Goal: Task Accomplishment & Management: Manage account settings

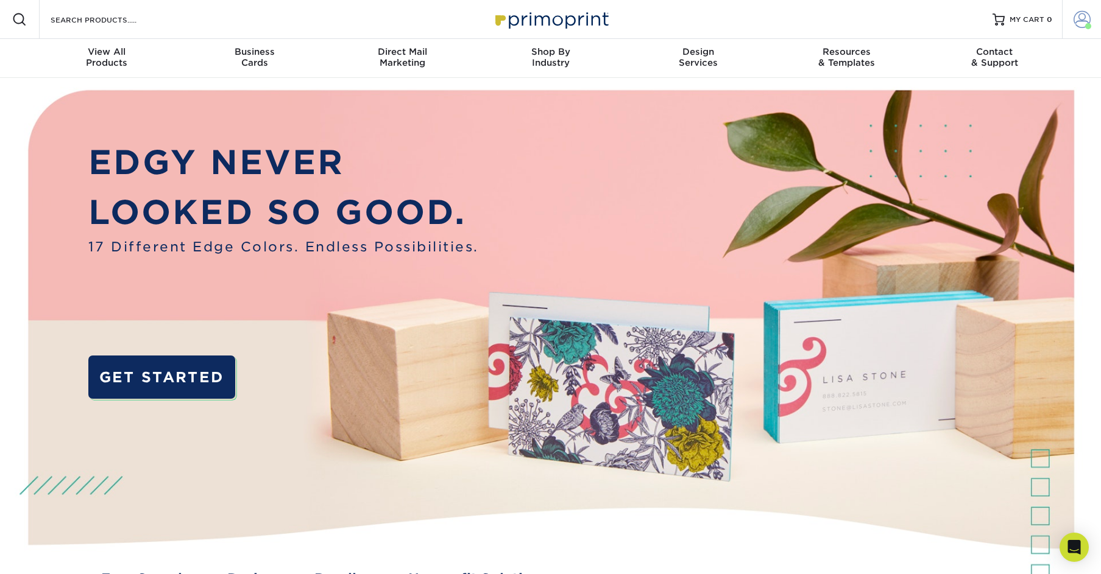
click at [1070, 26] on link "Account" at bounding box center [1081, 19] width 39 height 39
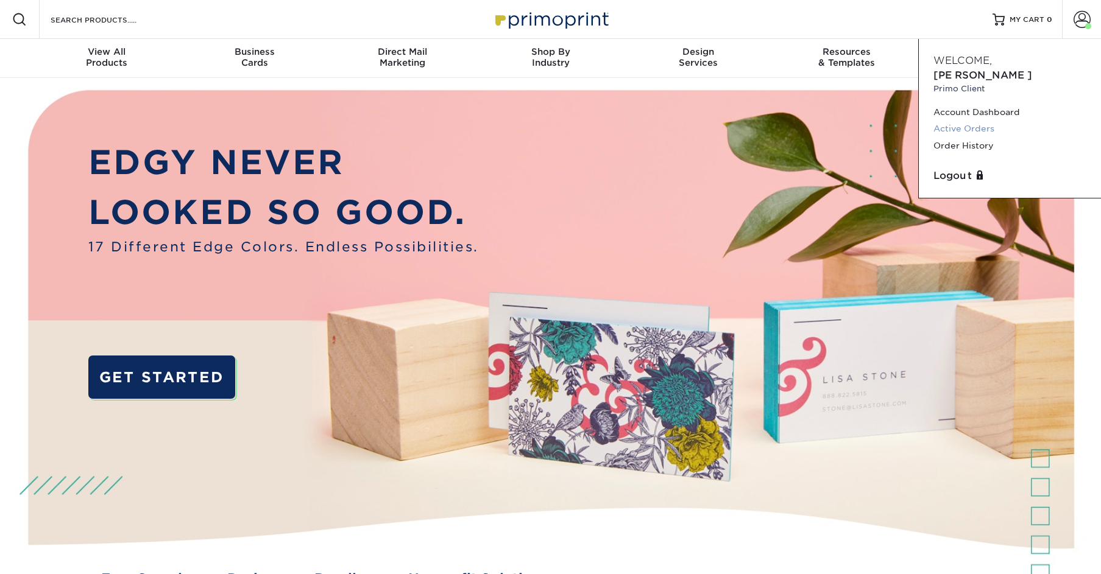
click at [979, 121] on link "Active Orders" at bounding box center [1009, 129] width 153 height 16
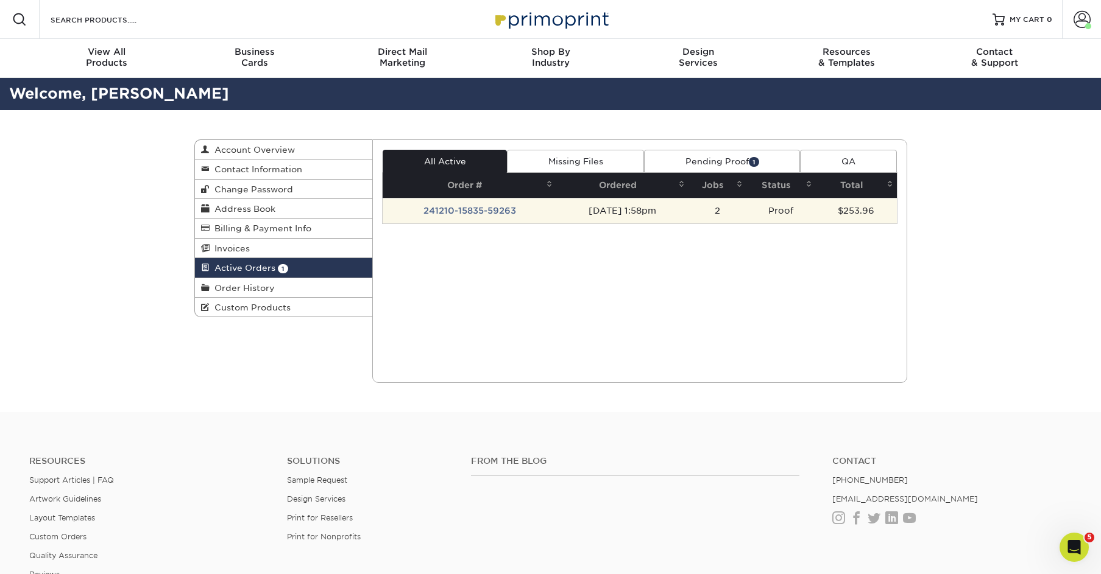
click at [468, 211] on td "241210-15835-59263" at bounding box center [470, 211] width 174 height 26
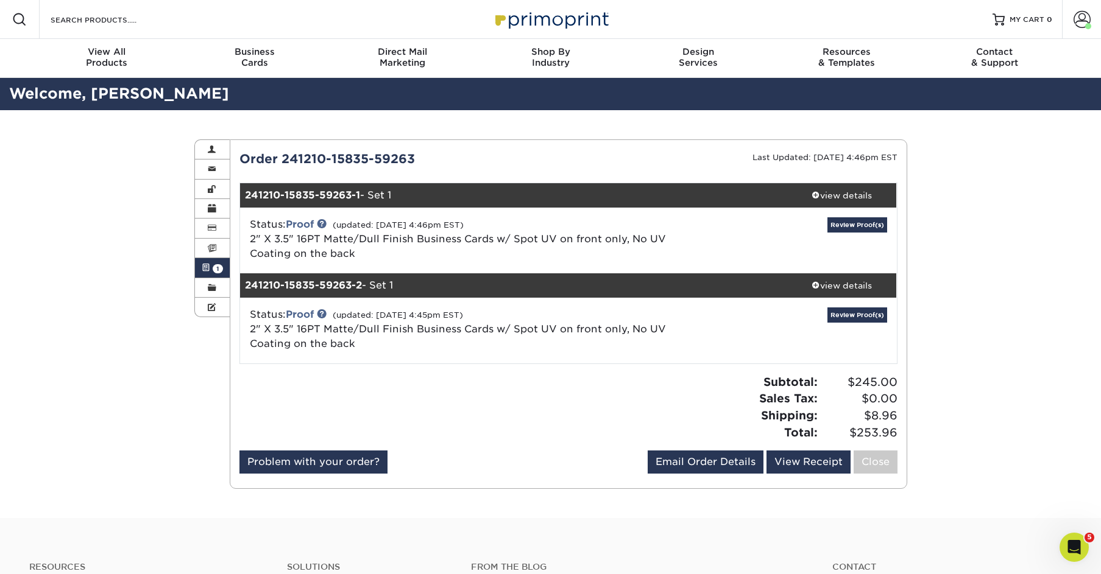
click at [1075, 554] on icon "Open Intercom Messenger" at bounding box center [1074, 548] width 20 height 20
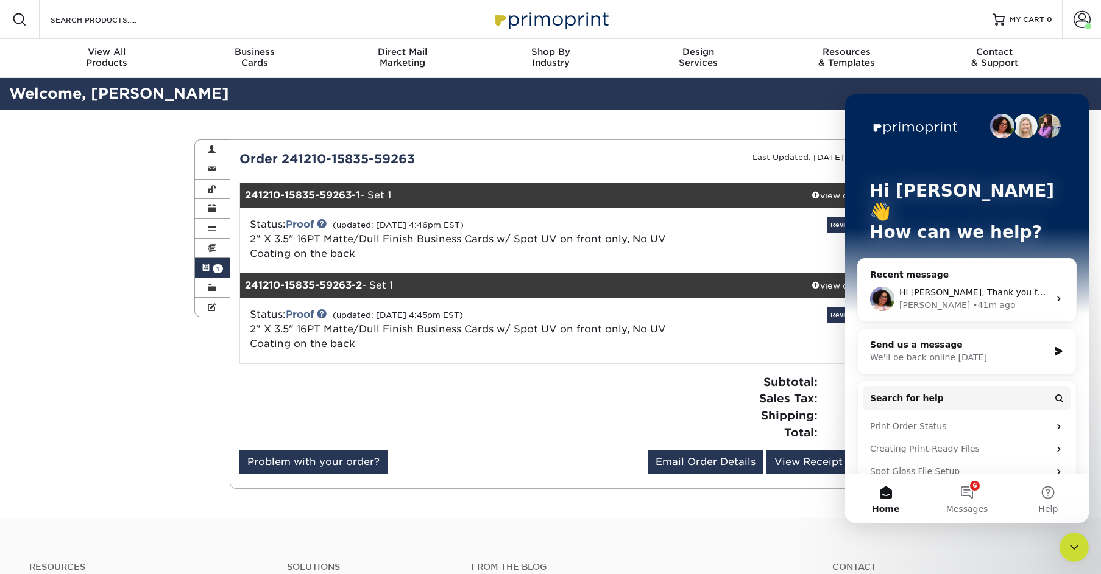
click at [911, 299] on div "[PERSON_NAME]" at bounding box center [934, 305] width 71 height 13
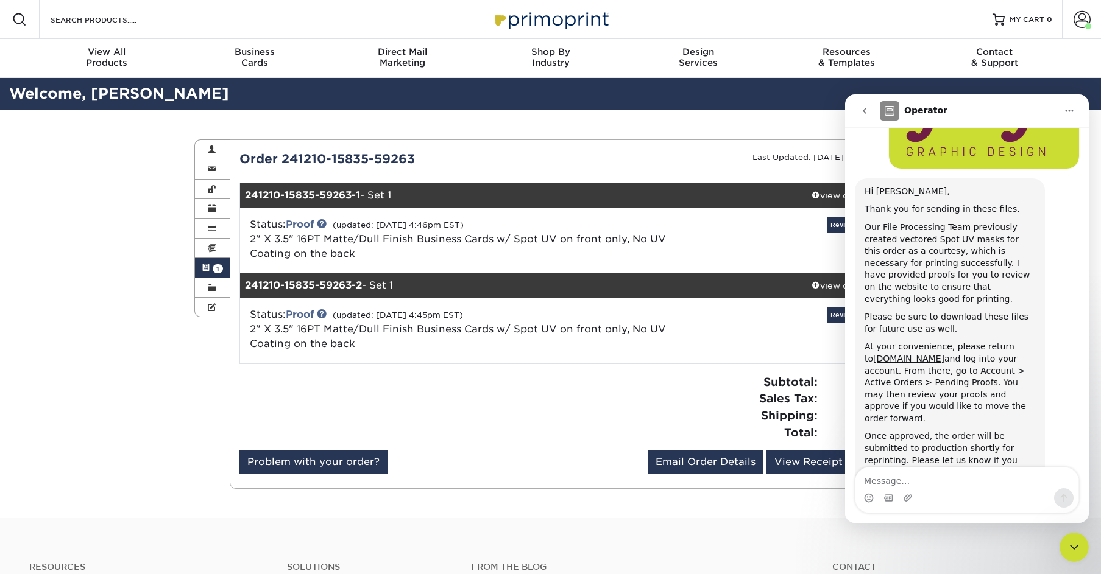
click at [944, 477] on textarea "Message…" at bounding box center [966, 478] width 223 height 21
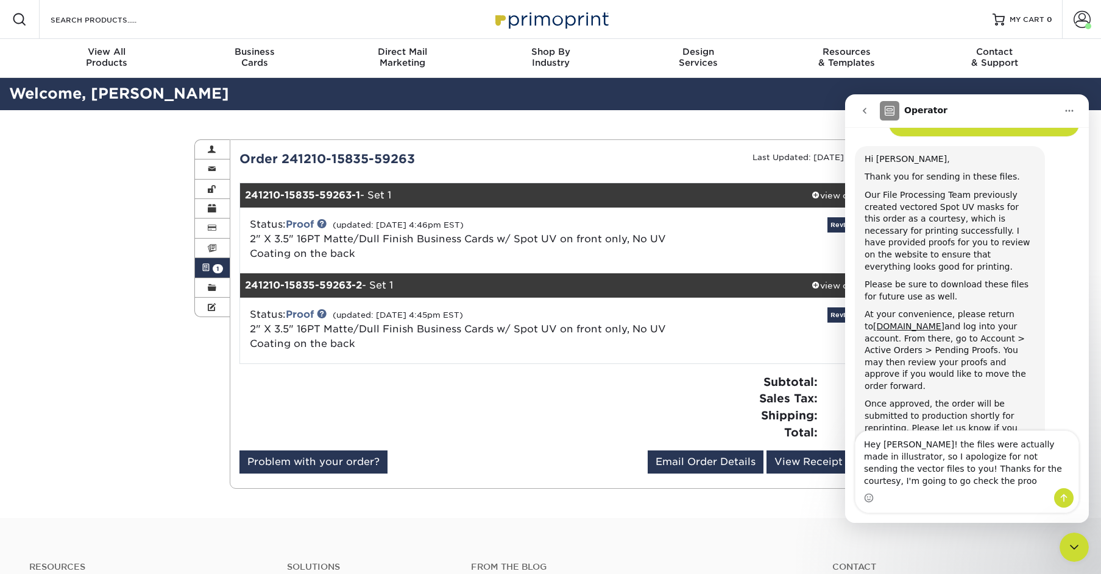
scroll to position [2822, 0]
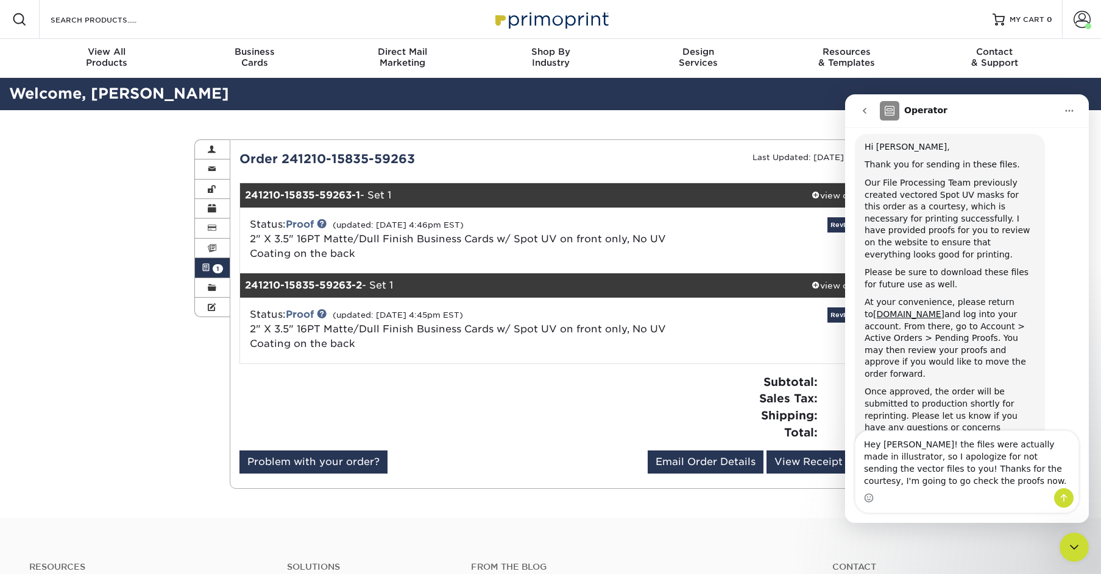
type textarea "Hey [PERSON_NAME]! the files were actually made in illustrator, so I apologize …"
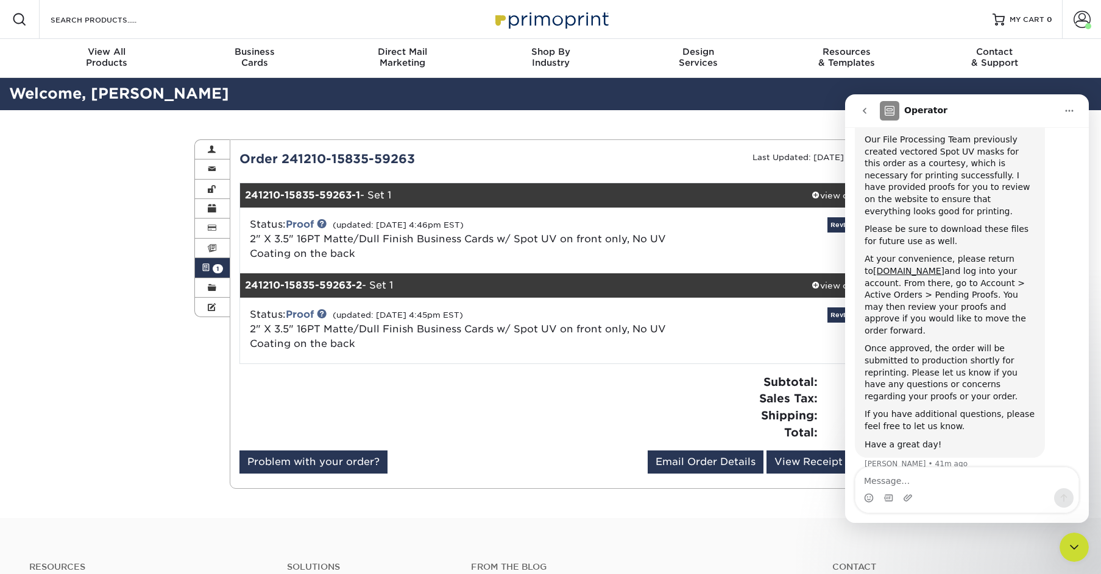
scroll to position [2869, 0]
drag, startPoint x: 810, startPoint y: 256, endPoint x: 840, endPoint y: 238, distance: 35.0
click at [810, 256] on div "Review Proof(s)" at bounding box center [786, 240] width 219 height 46
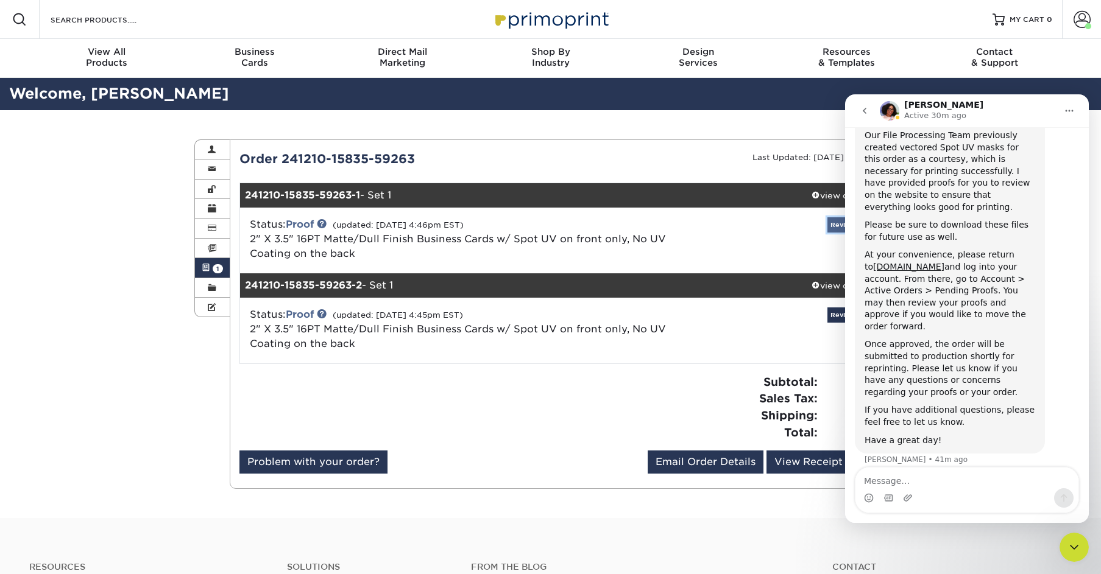
click at [835, 227] on link "Review Proof(s)" at bounding box center [857, 224] width 60 height 15
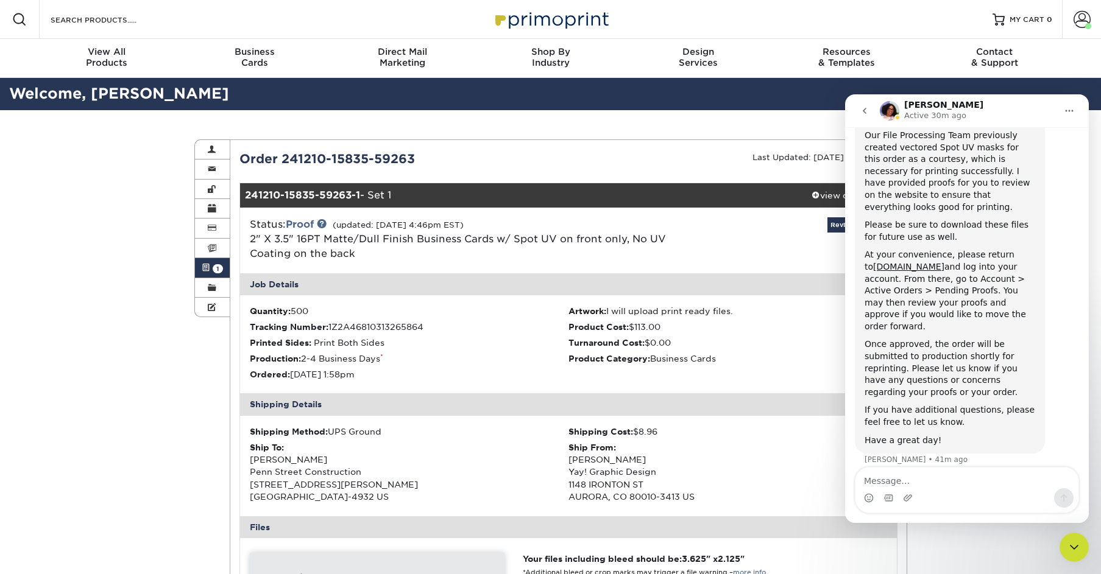
click at [1080, 546] on icon "Close Intercom Messenger" at bounding box center [1074, 547] width 15 height 15
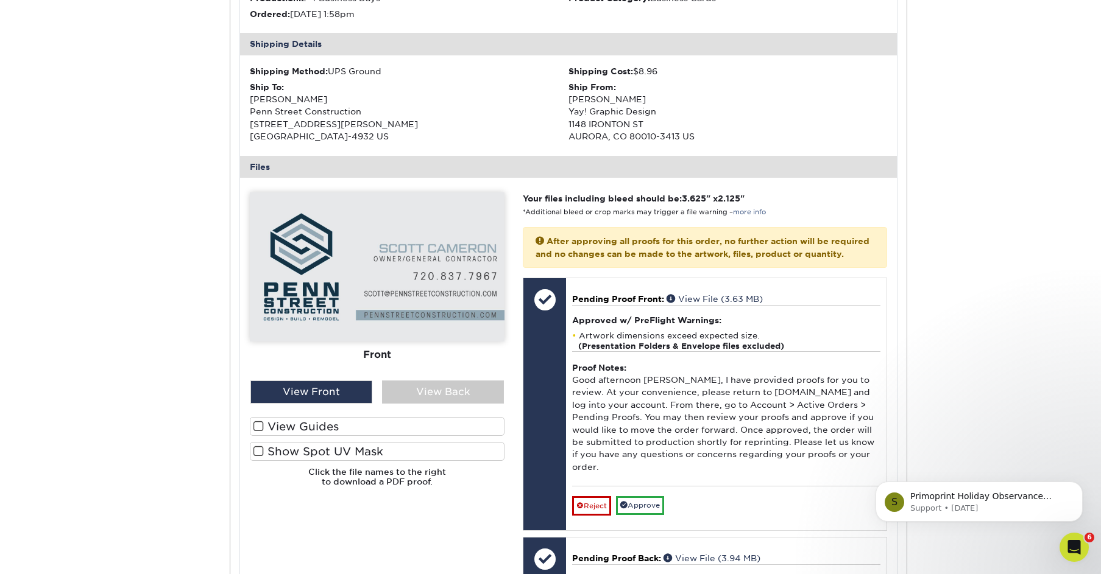
scroll to position [382, 0]
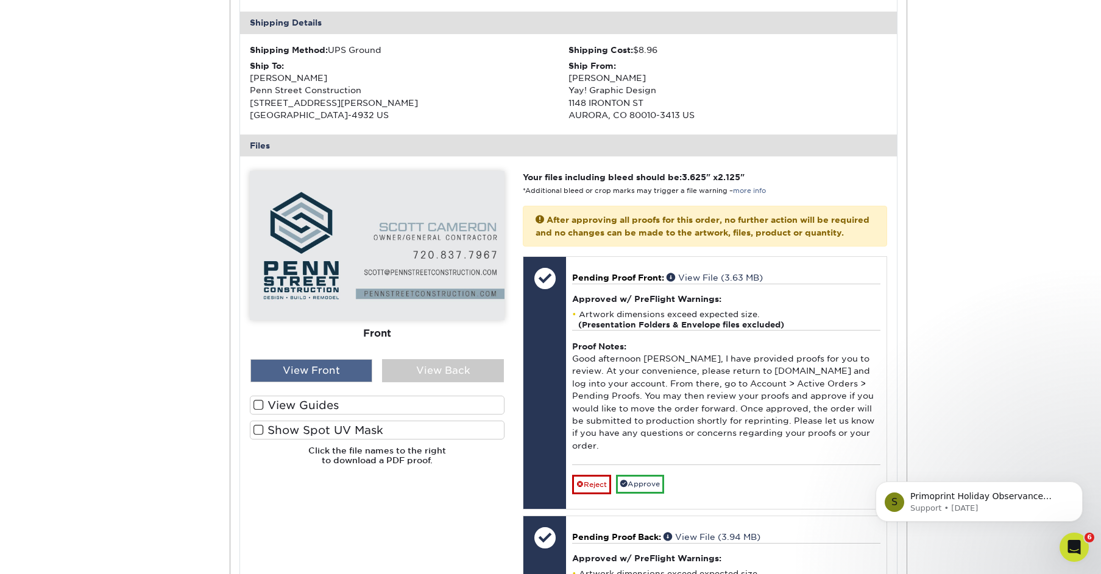
click at [326, 370] on div "View Front" at bounding box center [311, 370] width 122 height 23
click at [472, 368] on div "View Back" at bounding box center [443, 370] width 122 height 23
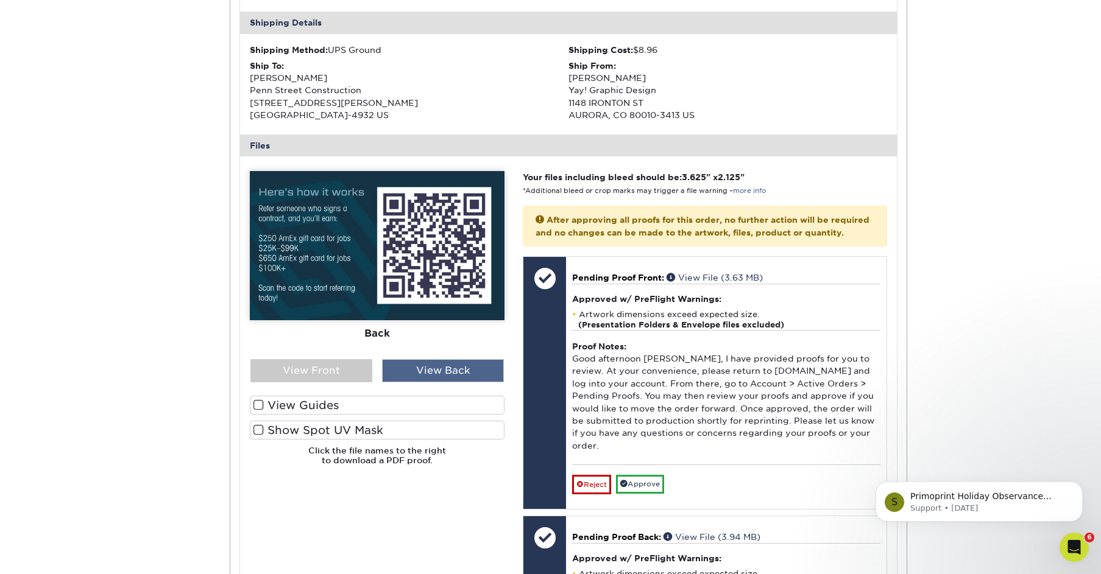
click at [444, 361] on div "View Back" at bounding box center [443, 370] width 122 height 23
click at [447, 370] on div "View Back" at bounding box center [443, 370] width 122 height 23
click at [248, 373] on div "View Front View Back" at bounding box center [377, 370] width 273 height 23
click at [293, 372] on div "View Front" at bounding box center [311, 370] width 122 height 23
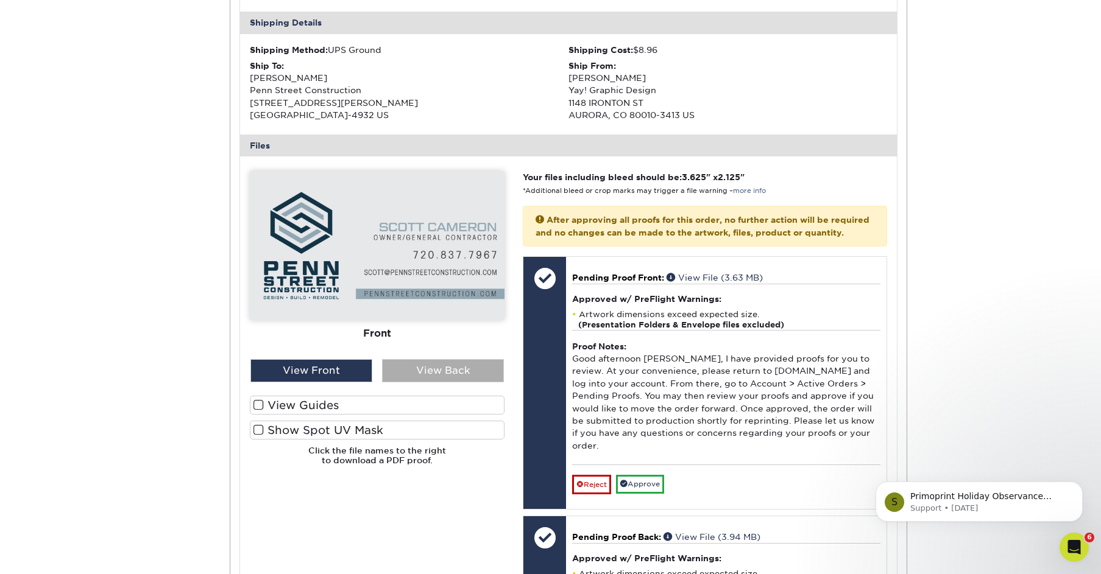
click at [468, 375] on div "View Back" at bounding box center [443, 370] width 122 height 23
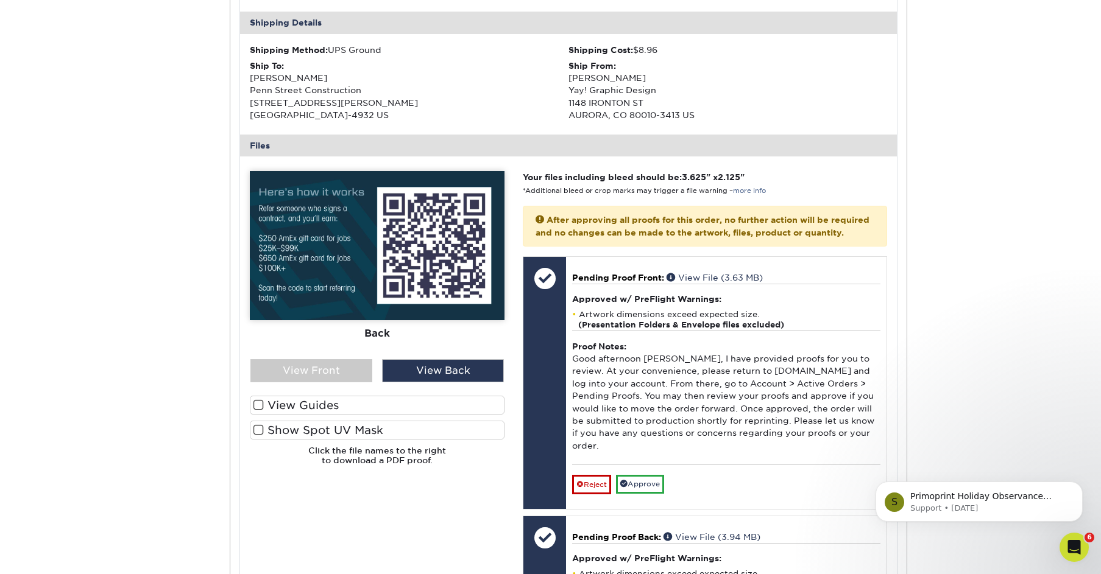
click at [368, 429] on label "Show Spot UV Mask" at bounding box center [377, 430] width 255 height 19
click at [0, 0] on input "Show Spot UV Mask" at bounding box center [0, 0] width 0 height 0
click at [336, 377] on div "View Front" at bounding box center [311, 370] width 122 height 23
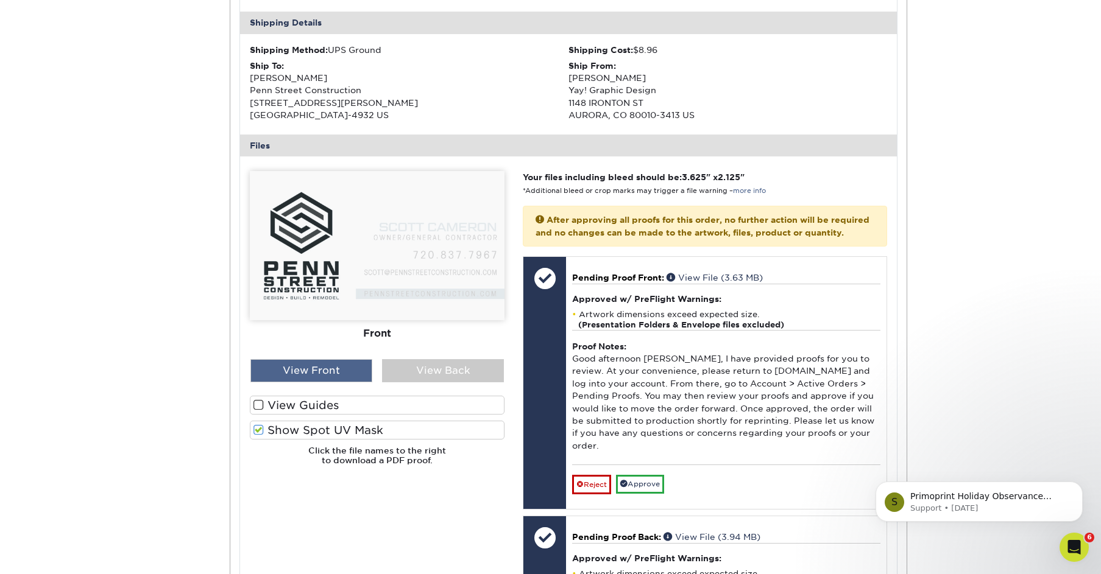
click at [342, 375] on div "View Front" at bounding box center [311, 370] width 122 height 23
click at [413, 365] on div "View Back" at bounding box center [443, 370] width 122 height 23
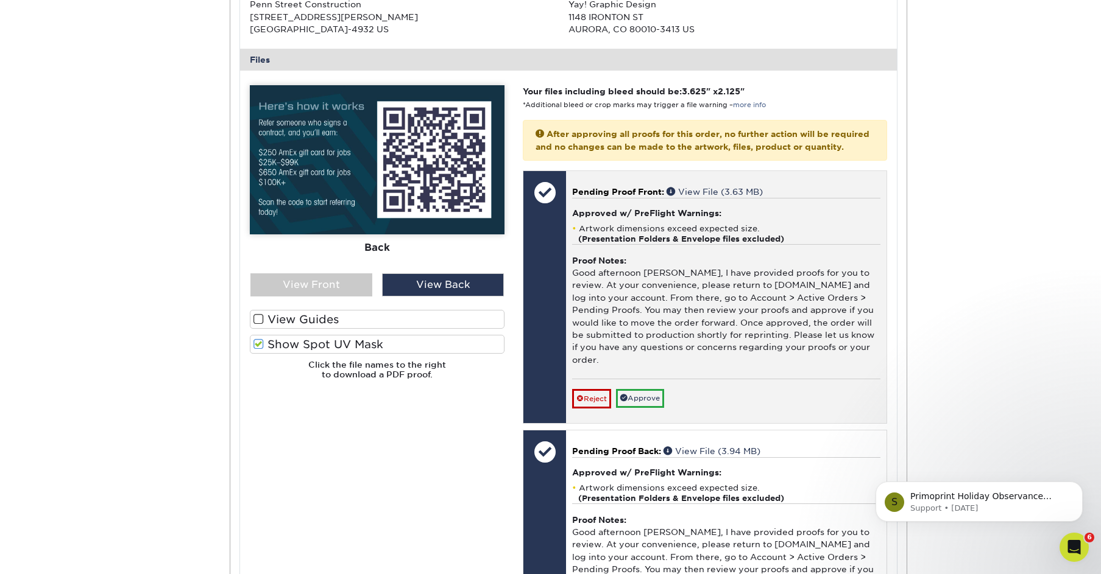
scroll to position [482, 0]
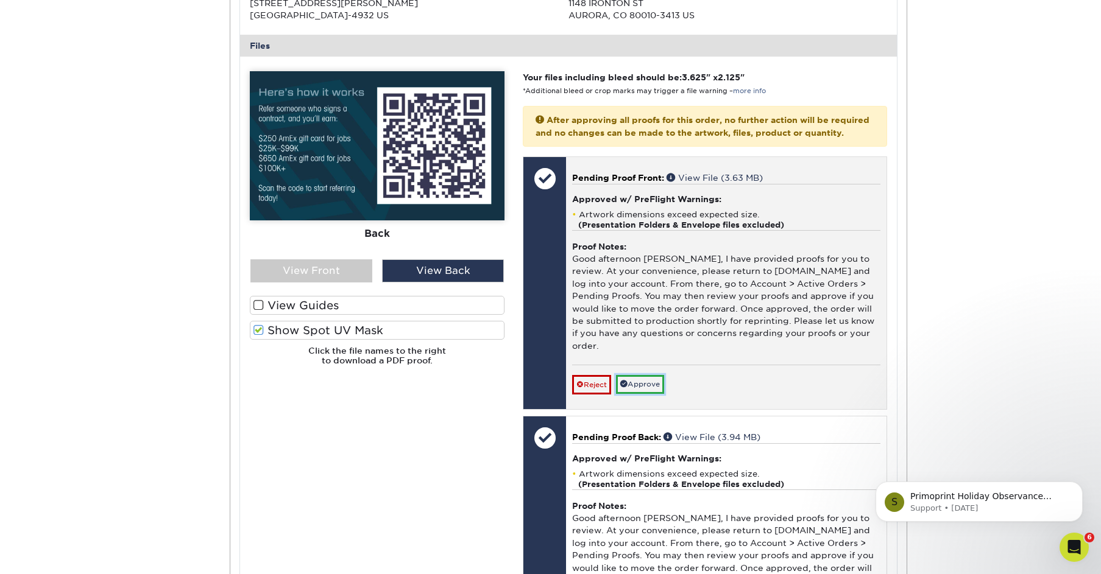
click at [639, 393] on link "Approve" at bounding box center [640, 384] width 48 height 19
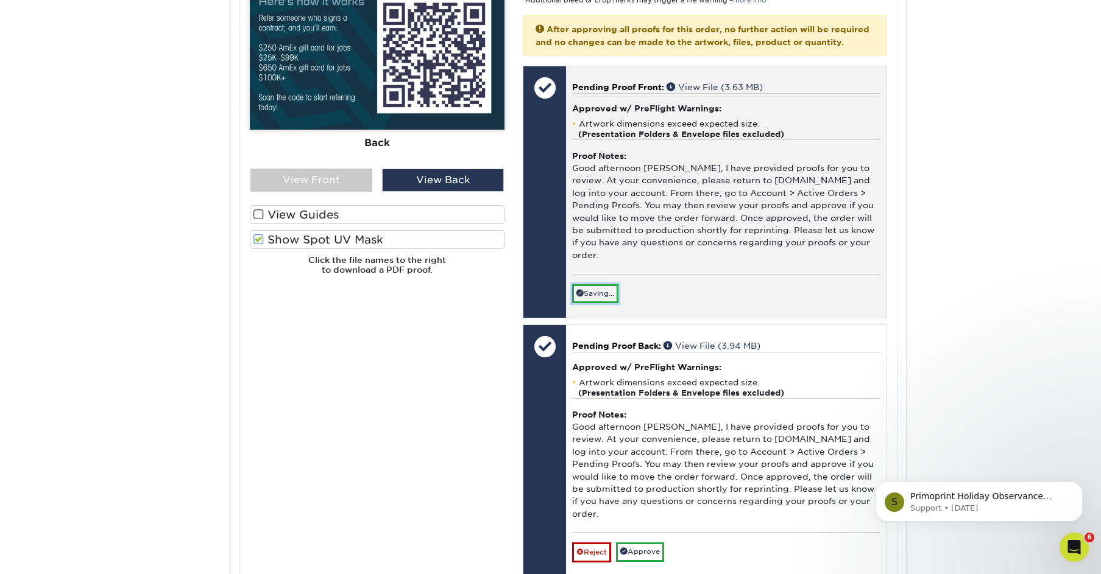
scroll to position [751, 0]
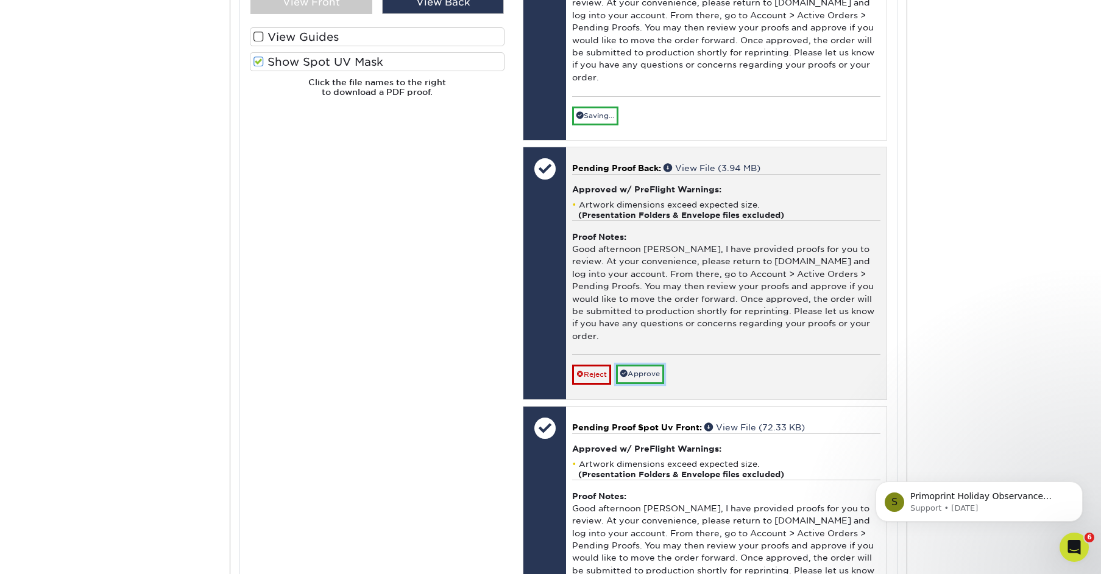
click at [642, 384] on link "Approve" at bounding box center [640, 374] width 48 height 19
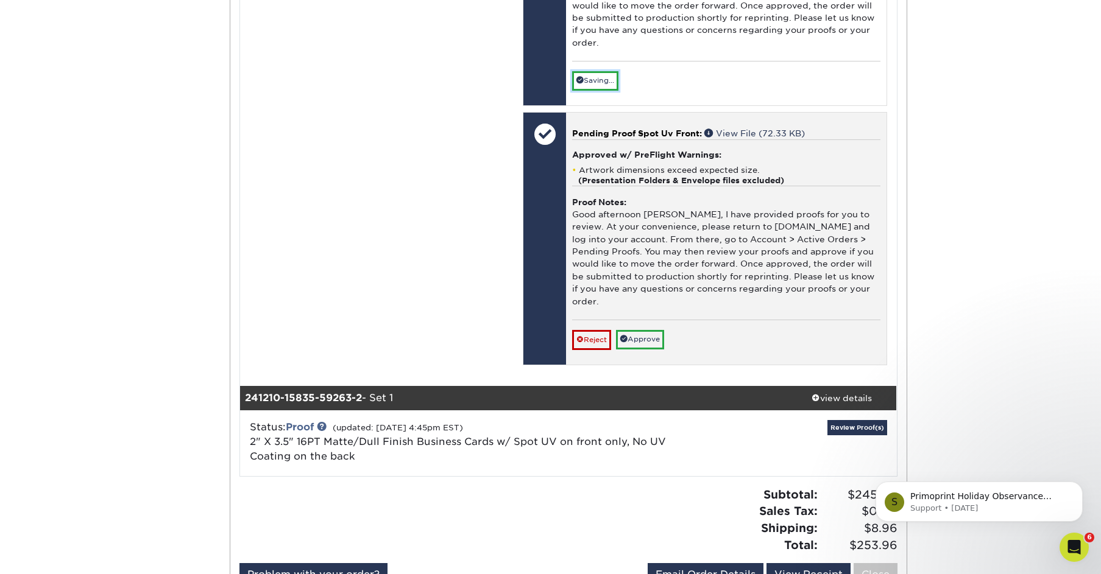
scroll to position [1273, 0]
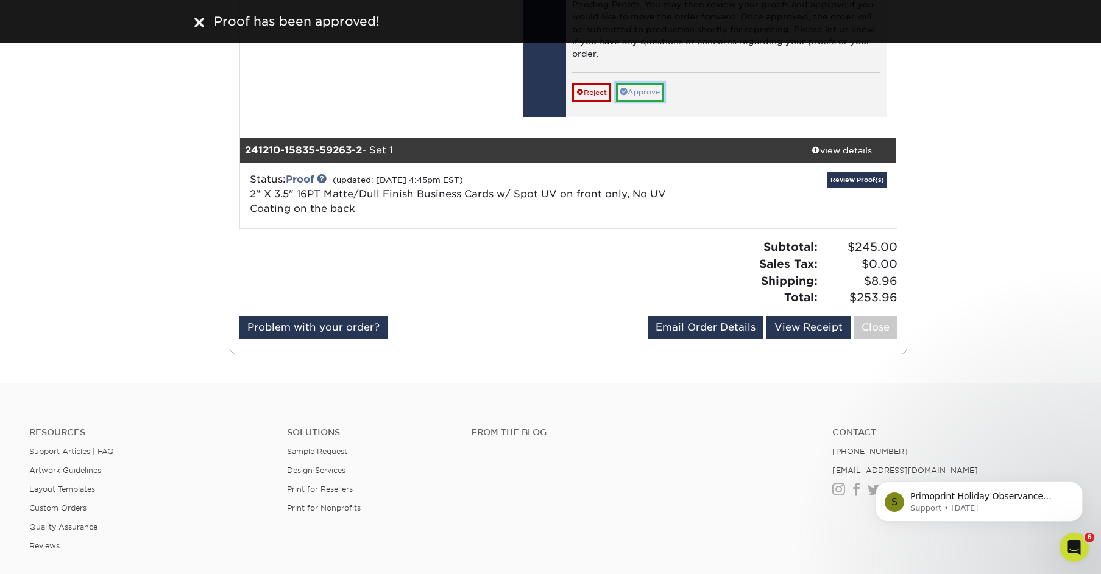
click at [649, 102] on link "Approve" at bounding box center [640, 92] width 48 height 19
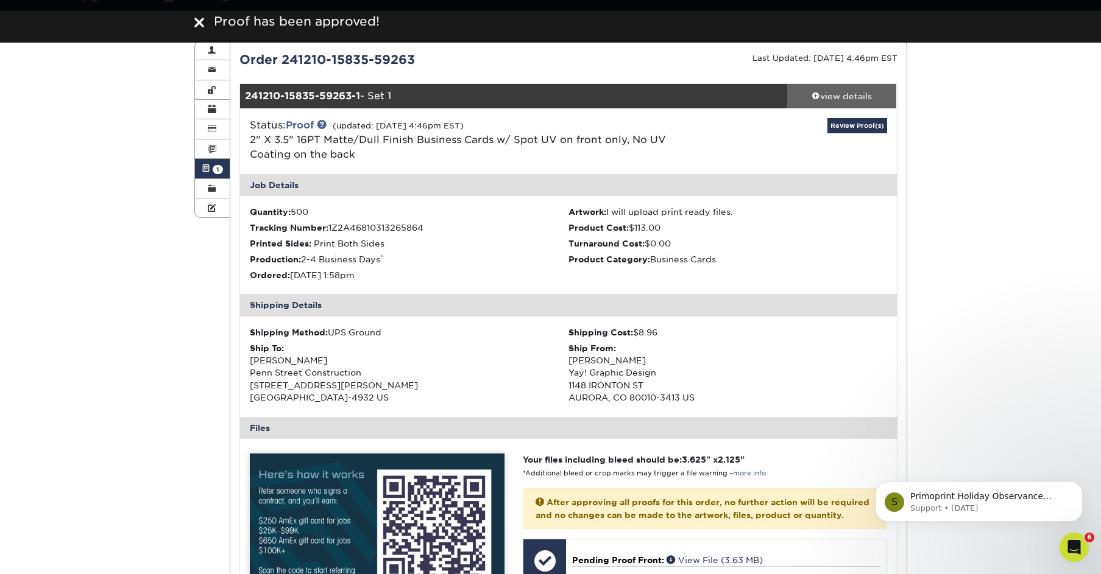
scroll to position [28, 0]
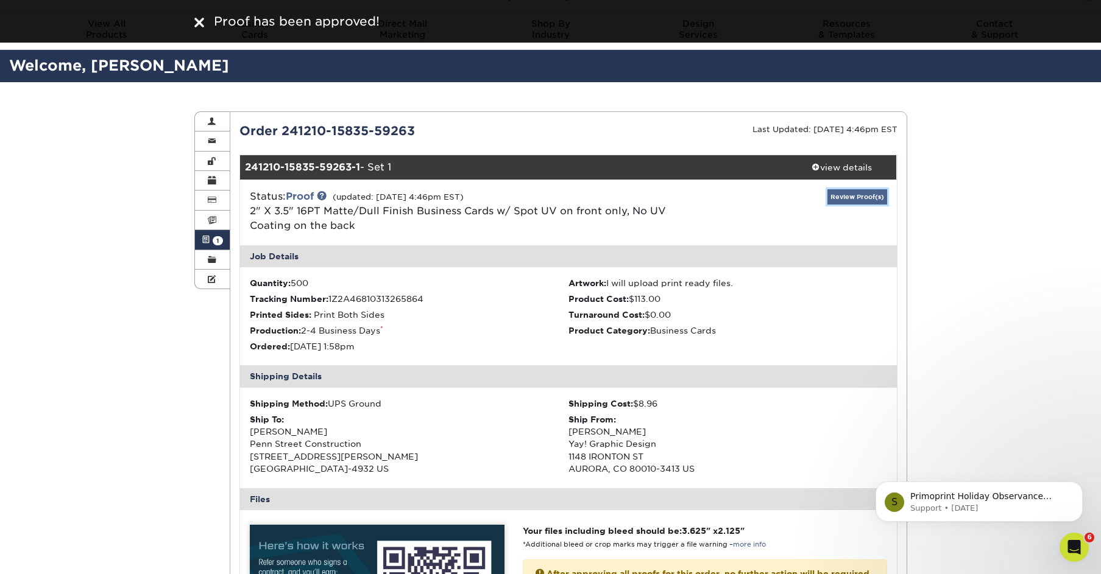
click at [850, 200] on link "Review Proof(s)" at bounding box center [857, 196] width 60 height 15
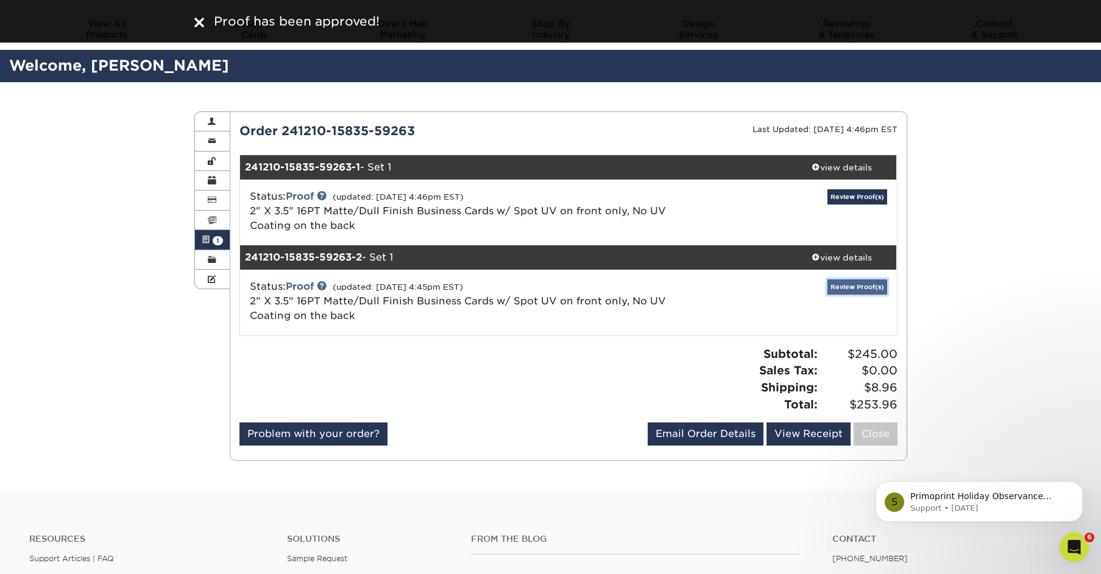
click at [858, 287] on link "Review Proof(s)" at bounding box center [857, 287] width 60 height 15
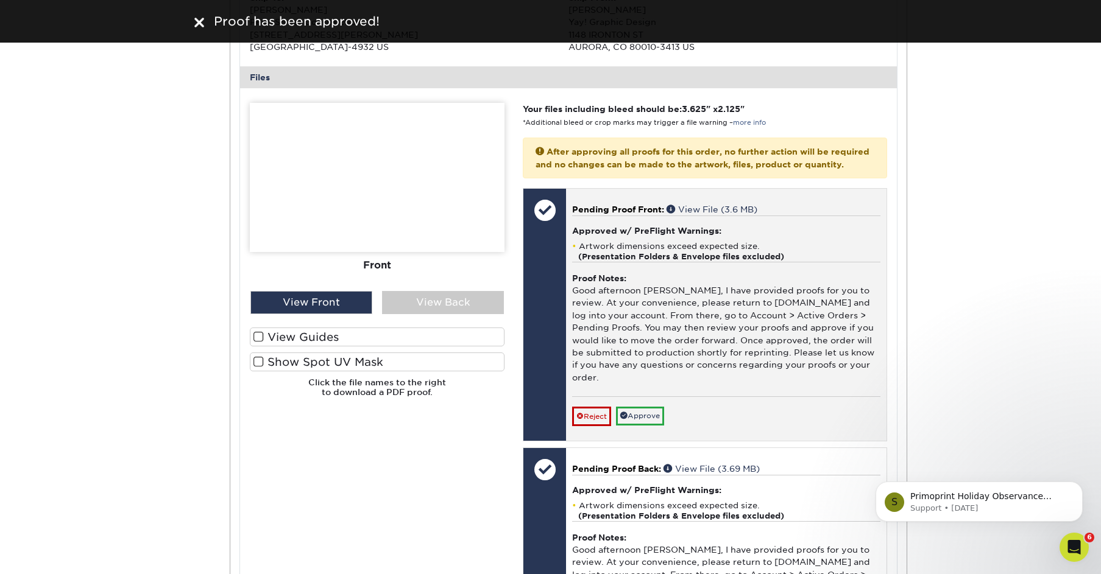
scroll to position [559, 0]
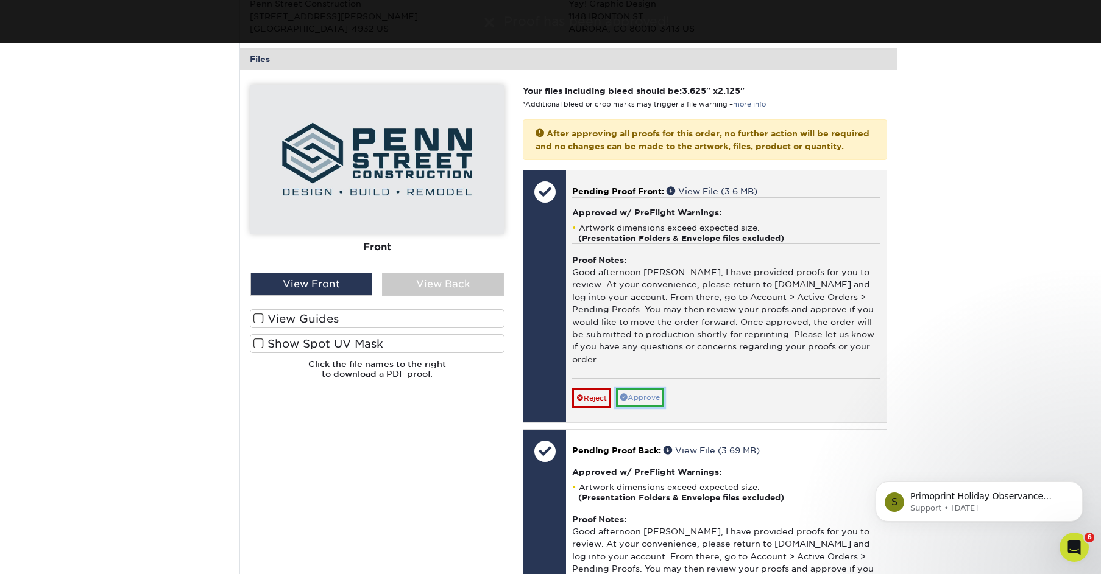
click at [663, 408] on link "Approve" at bounding box center [640, 398] width 48 height 19
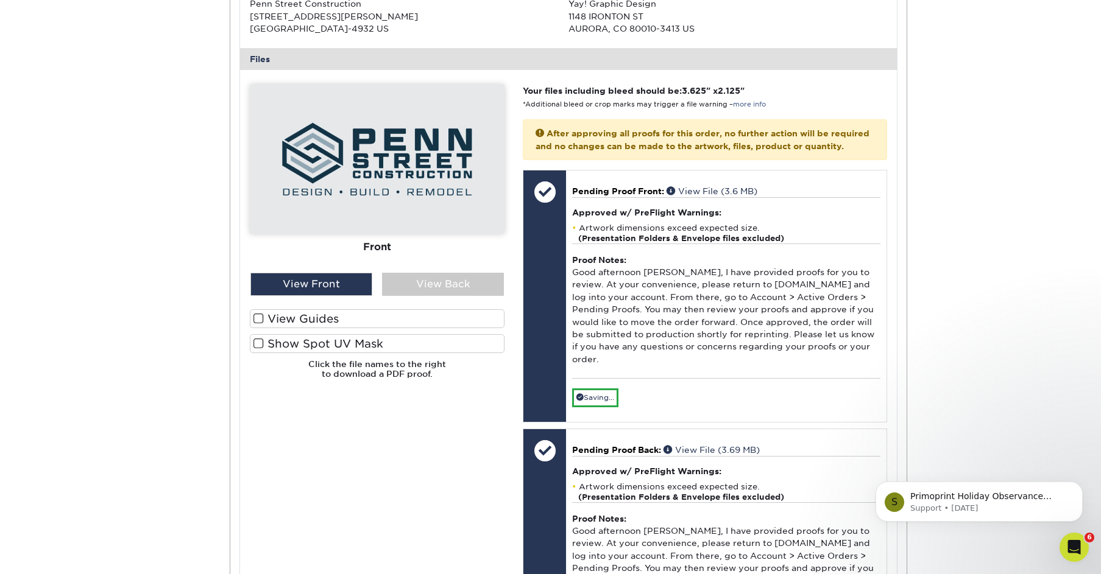
drag, startPoint x: 464, startPoint y: 300, endPoint x: 410, endPoint y: 305, distance: 53.8
click at [463, 300] on div at bounding box center [377, 237] width 255 height 304
click at [378, 344] on label "Show Spot UV Mask" at bounding box center [377, 343] width 255 height 19
click at [0, 0] on input "Show Spot UV Mask" at bounding box center [0, 0] width 0 height 0
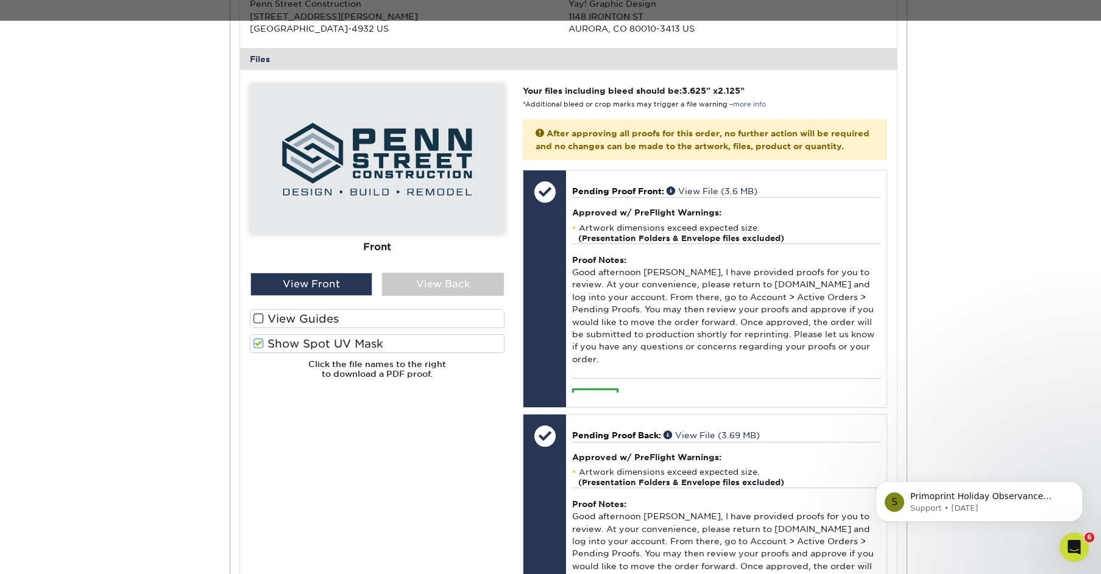
click at [358, 344] on label "Show Spot UV Mask" at bounding box center [377, 343] width 255 height 19
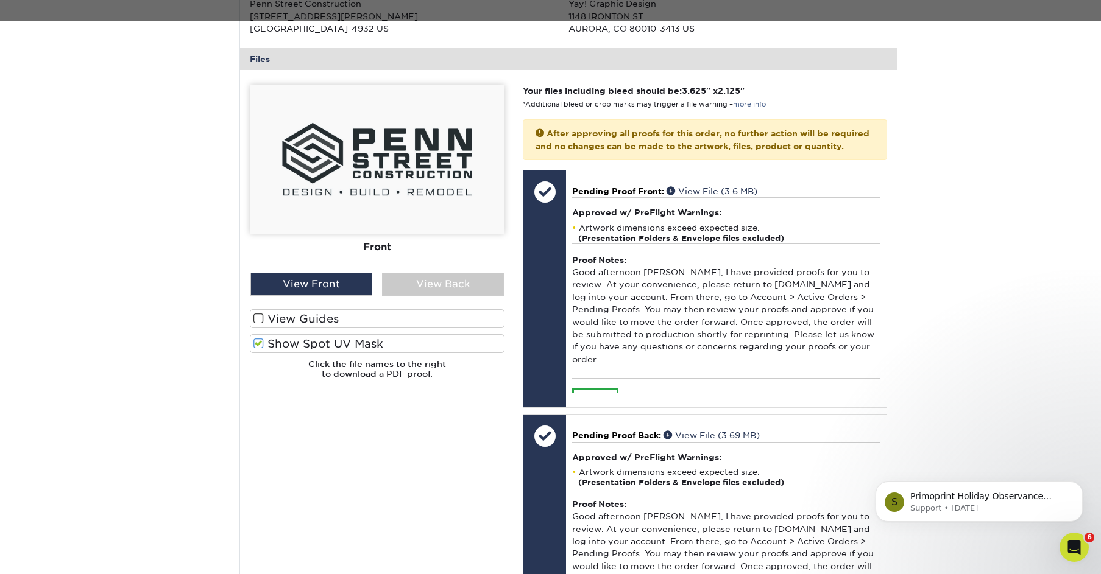
click at [0, 0] on input "Show Spot UV Mask" at bounding box center [0, 0] width 0 height 0
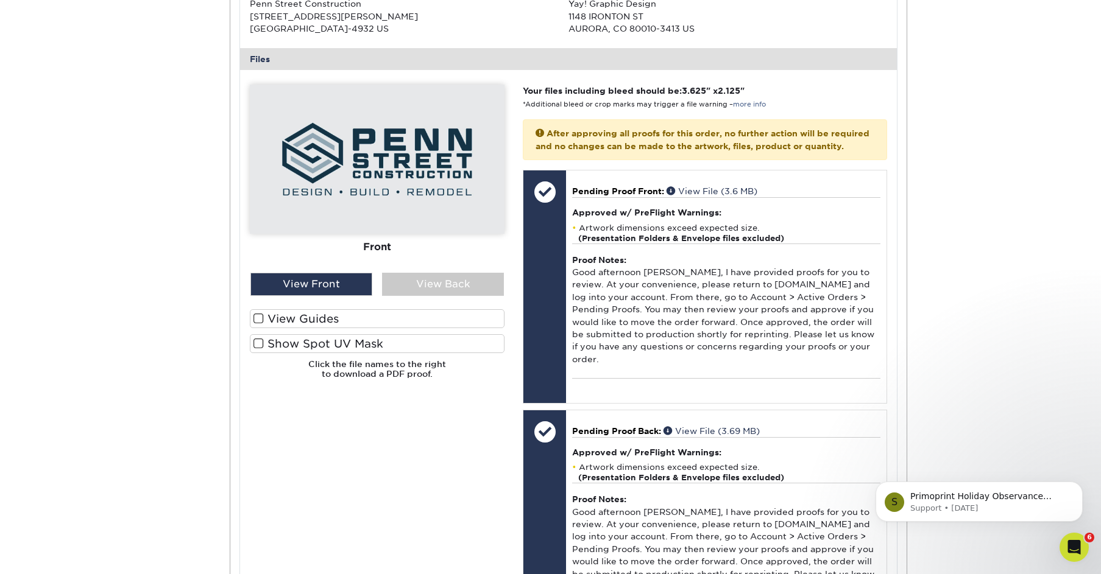
click at [358, 342] on label "Show Spot UV Mask" at bounding box center [377, 343] width 255 height 19
click at [0, 0] on input "Show Spot UV Mask" at bounding box center [0, 0] width 0 height 0
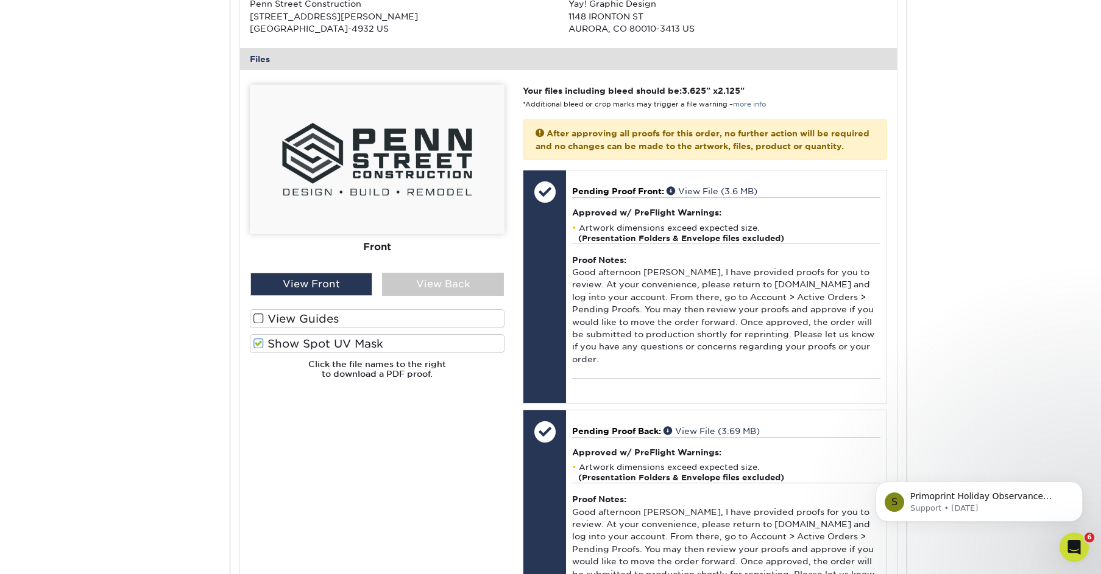
click at [358, 342] on label "Show Spot UV Mask" at bounding box center [377, 343] width 255 height 19
click at [0, 0] on input "Show Spot UV Mask" at bounding box center [0, 0] width 0 height 0
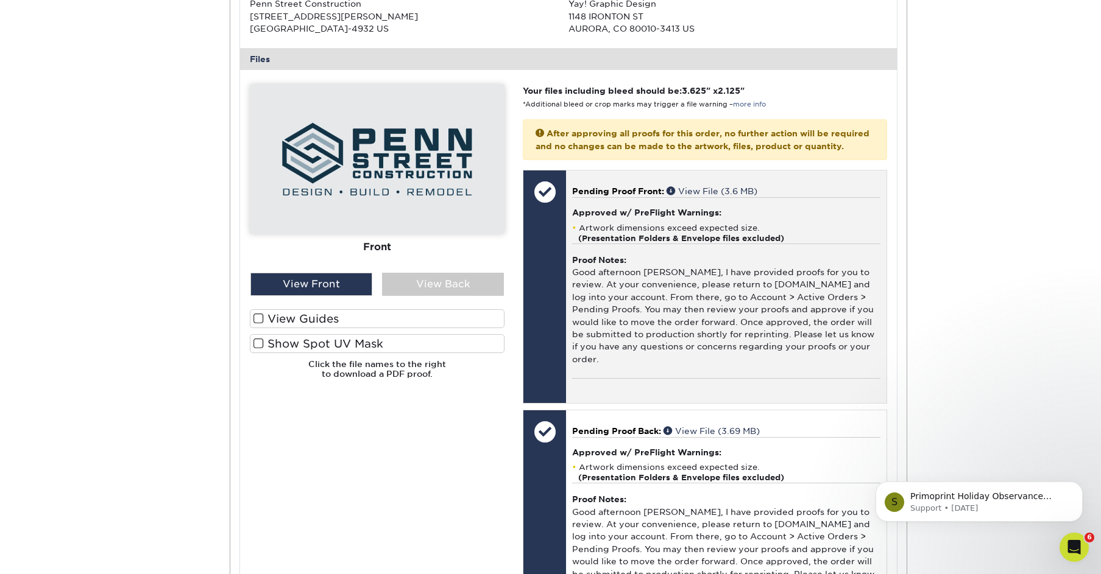
scroll to position [863, 0]
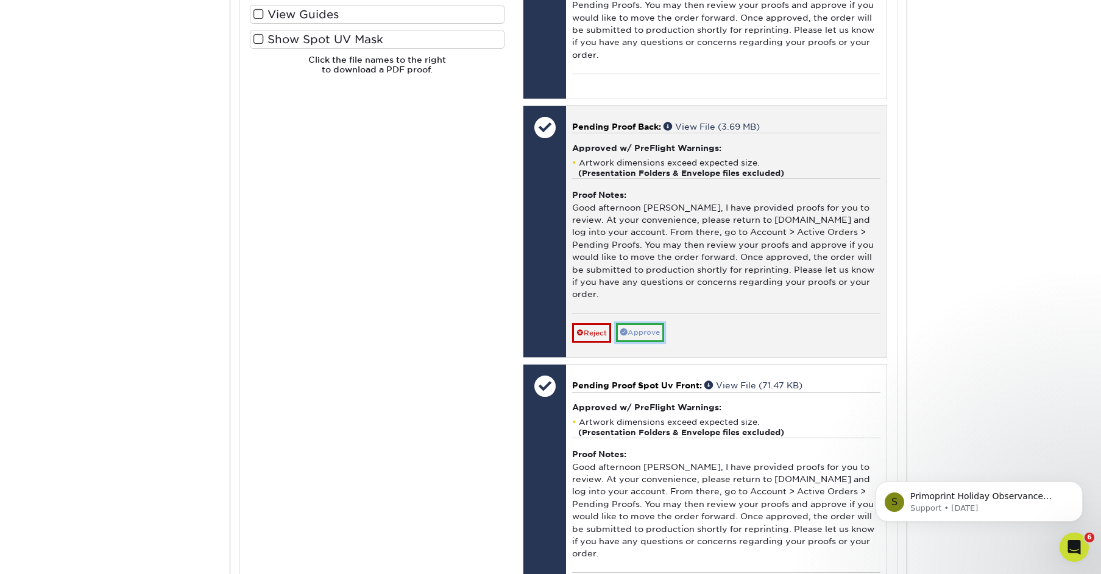
click at [645, 342] on link "Approve" at bounding box center [640, 332] width 48 height 19
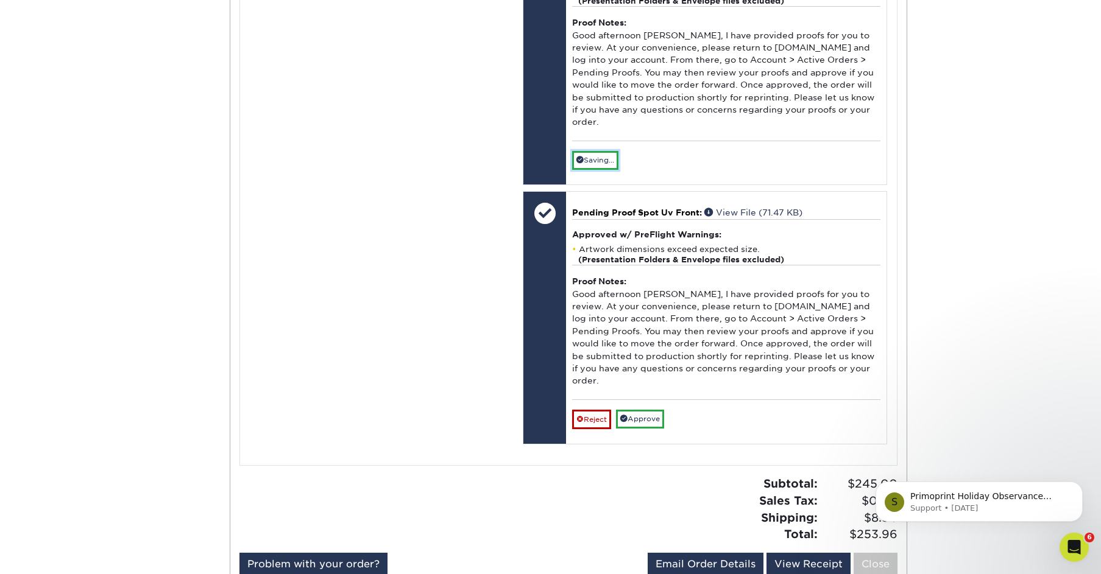
scroll to position [1170, 0]
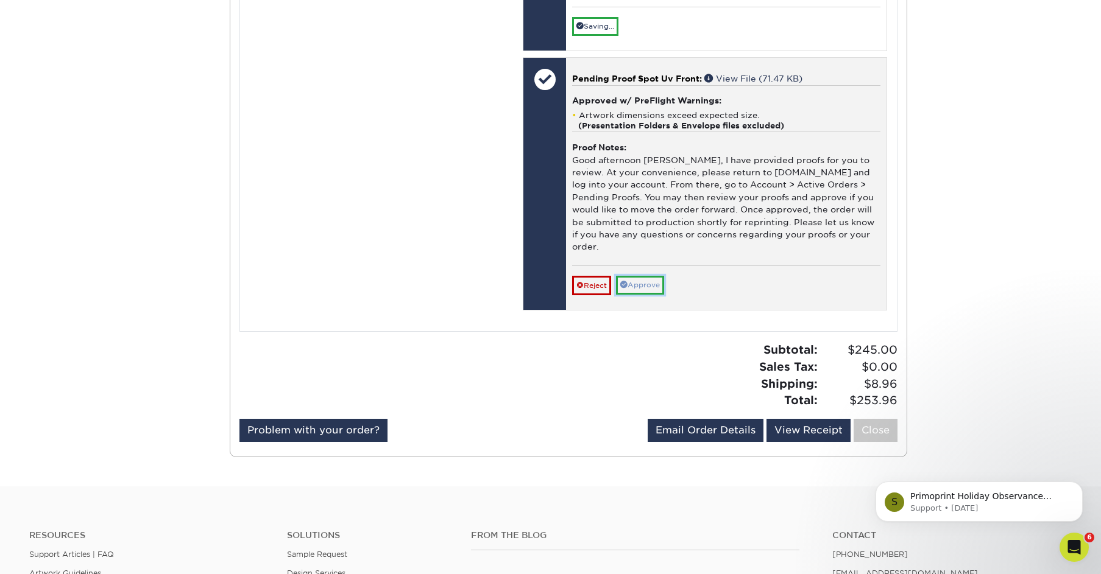
click at [654, 295] on link "Approve" at bounding box center [640, 285] width 48 height 19
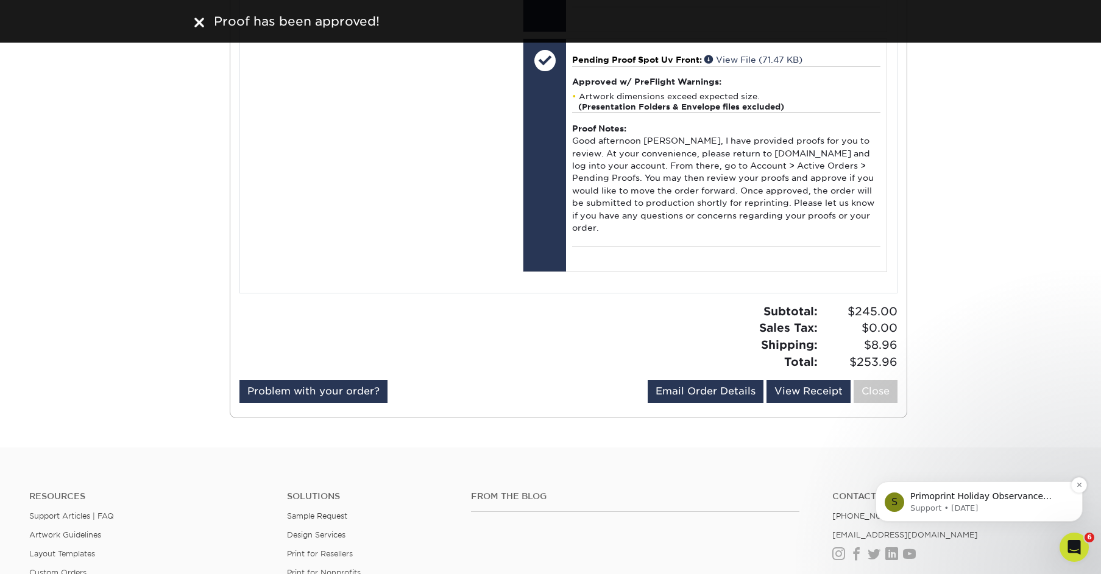
click at [1054, 501] on p "Primoprint Holiday Observance Please note that our customer service and product…" at bounding box center [988, 497] width 157 height 12
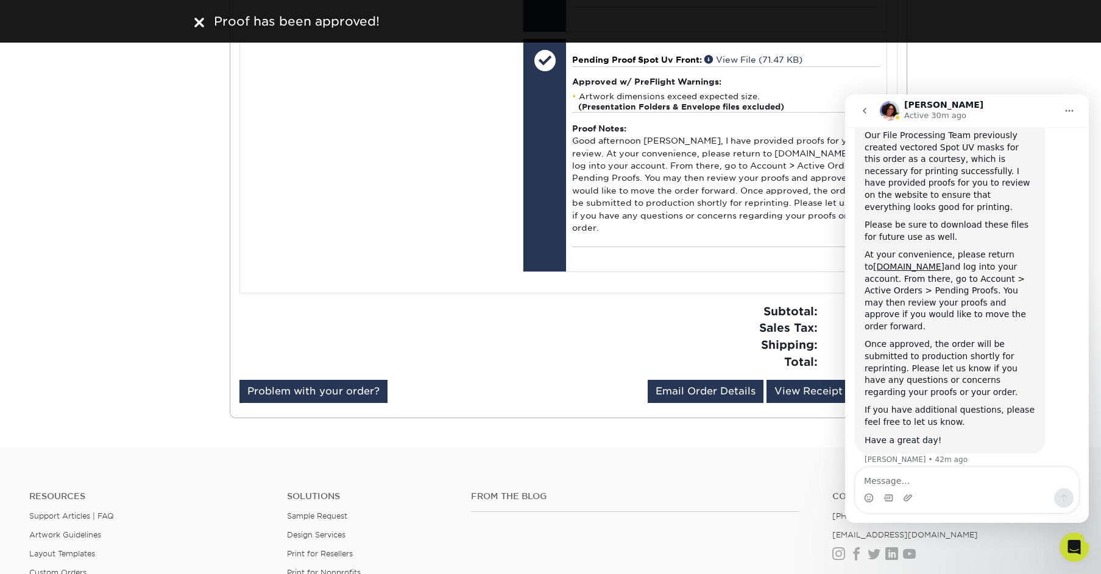
scroll to position [0, 0]
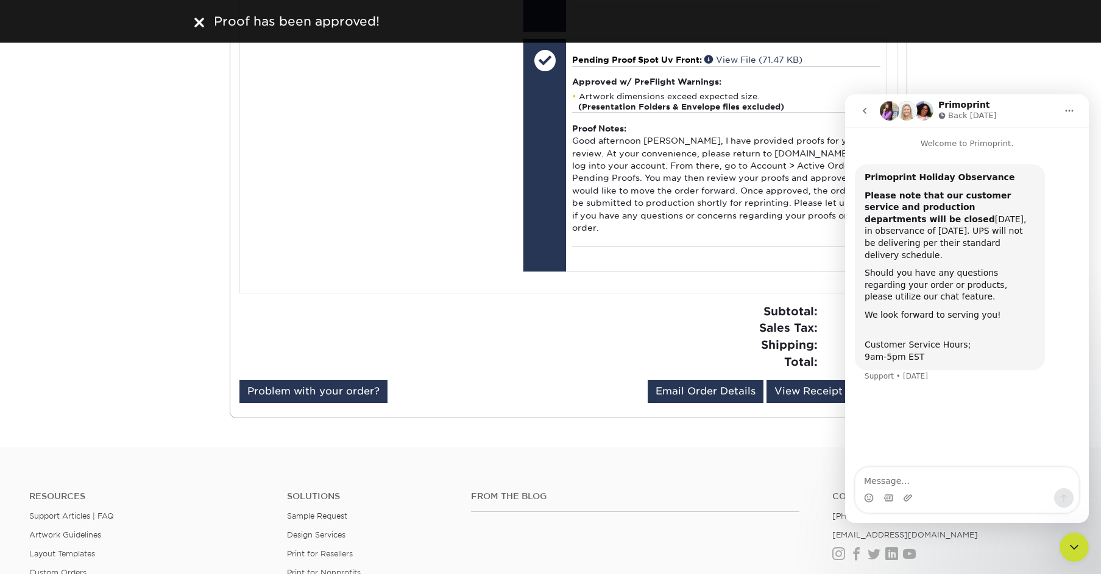
click at [861, 103] on button "go back" at bounding box center [864, 110] width 23 height 23
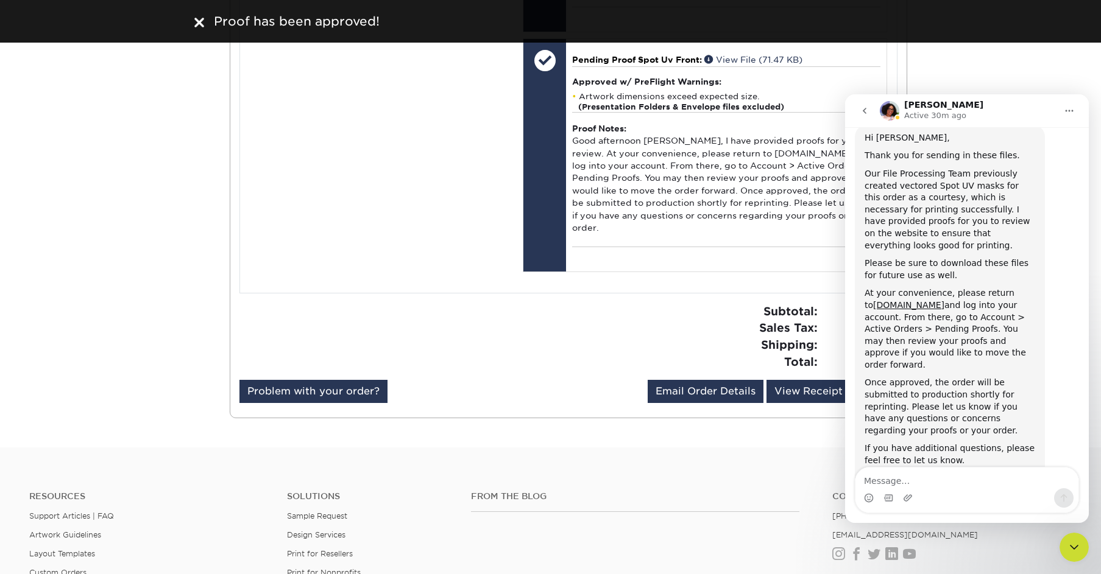
scroll to position [2869, 0]
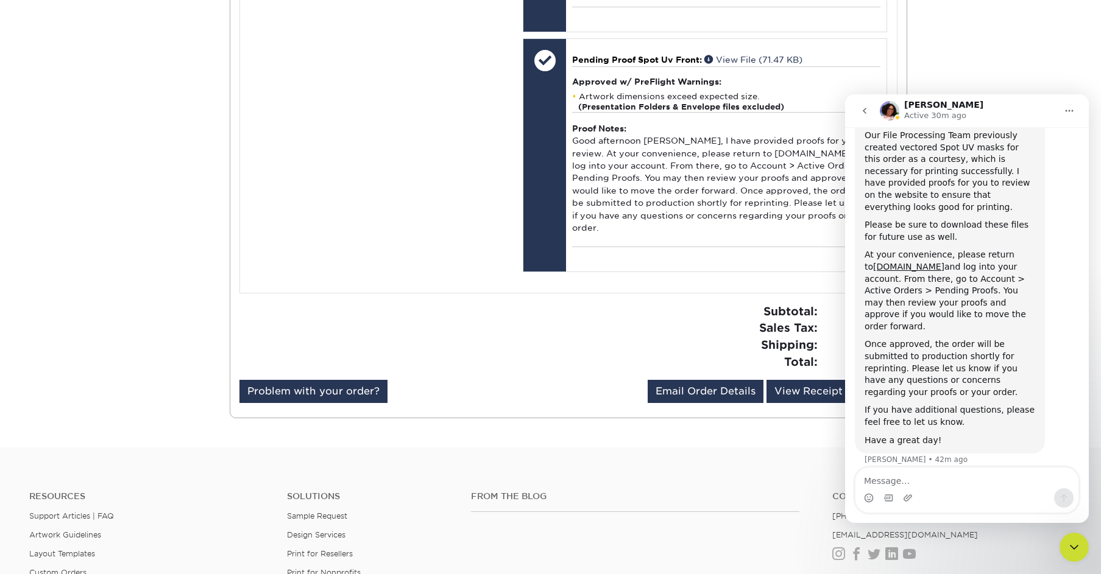
click at [867, 106] on icon "go back" at bounding box center [865, 111] width 10 height 10
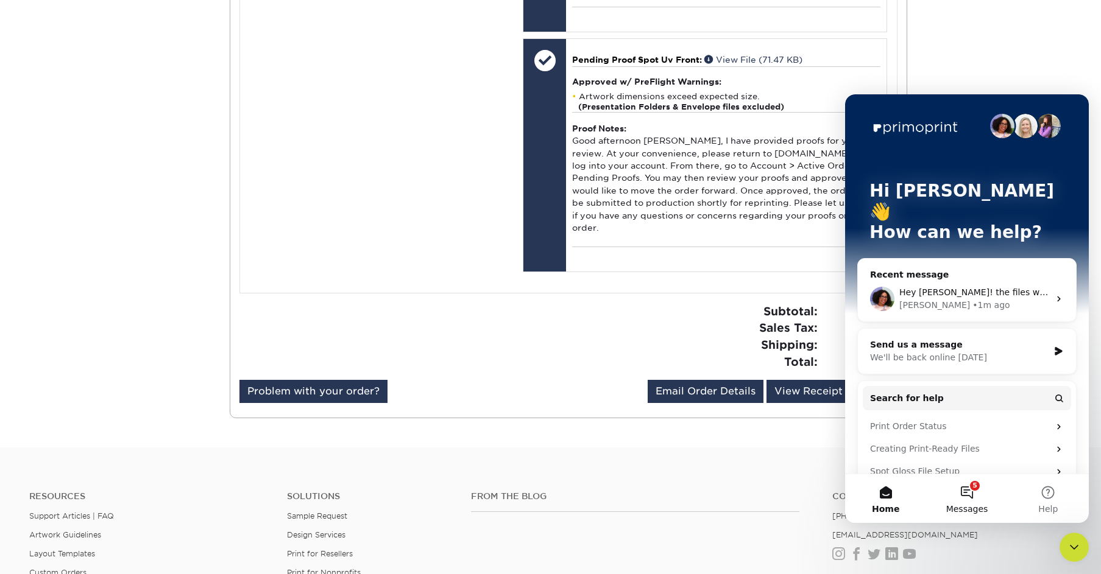
click at [965, 492] on button "5 Messages" at bounding box center [966, 499] width 81 height 49
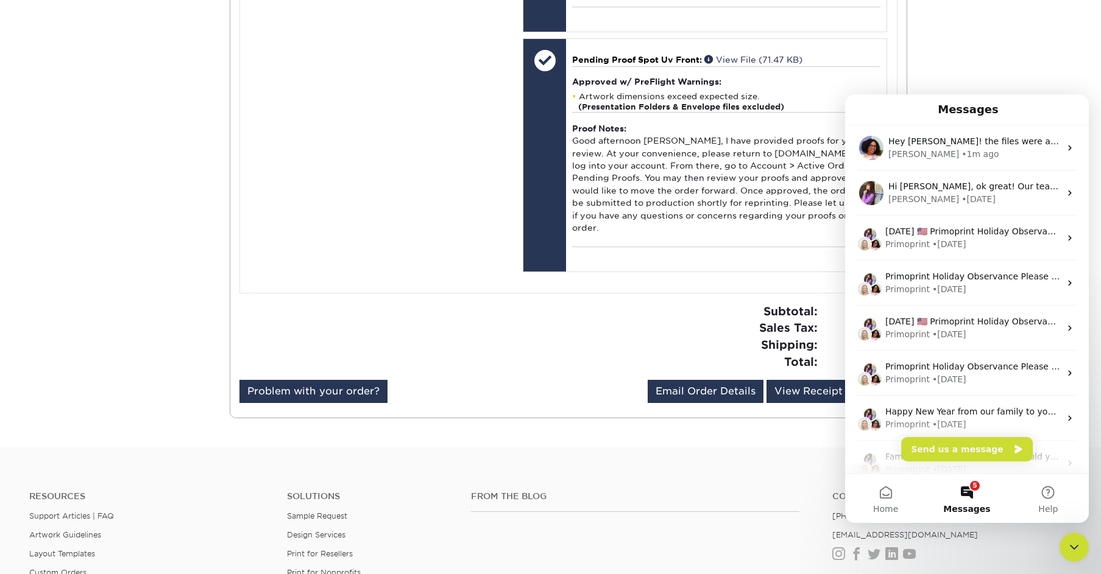
click at [571, 338] on div "Subtotal: $245.00 Sales Tax: $0.00 Shipping: $8.96 Total: $253.96" at bounding box center [737, 336] width 338 height 67
click at [1070, 543] on icon "Close Intercom Messenger" at bounding box center [1074, 547] width 15 height 15
